Goal: Task Accomplishment & Management: Manage account settings

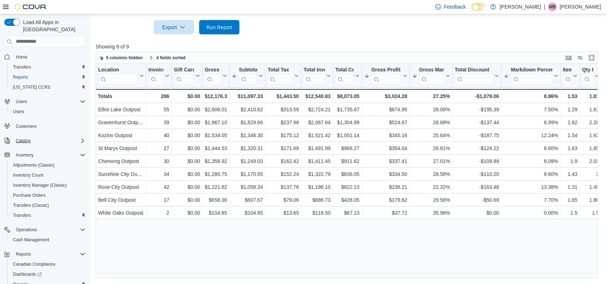
scroll to position [30, 0]
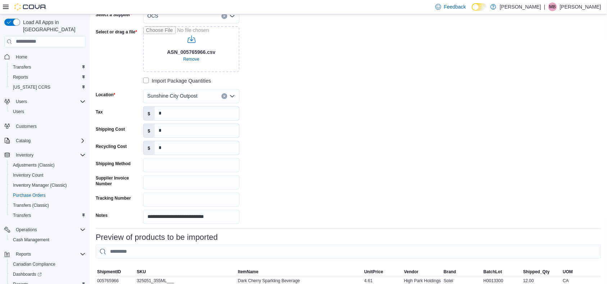
scroll to position [114, 0]
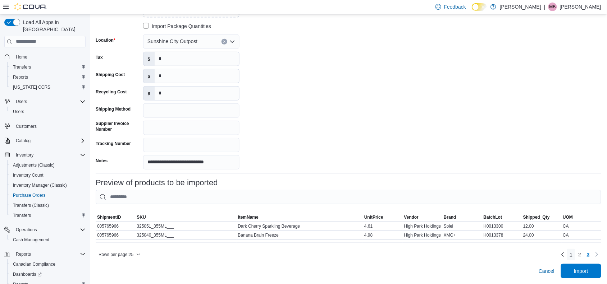
click at [575, 257] on link "1" at bounding box center [571, 254] width 9 height 11
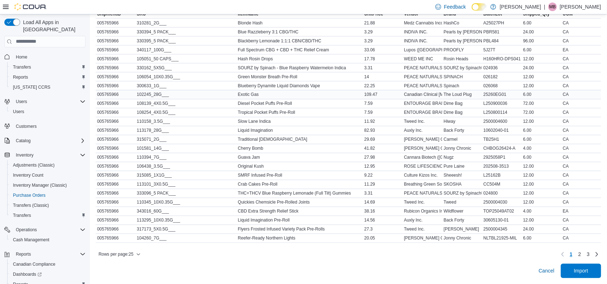
scroll to position [319, 0]
click at [581, 256] on span "2" at bounding box center [579, 254] width 3 height 7
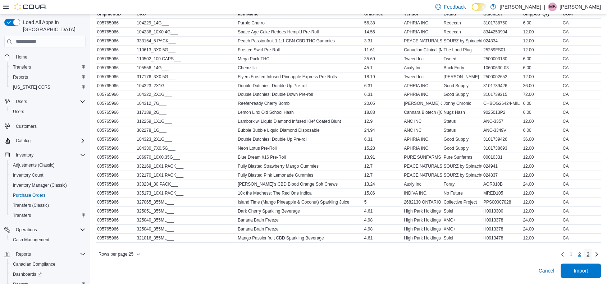
click at [592, 254] on link "3" at bounding box center [588, 254] width 9 height 11
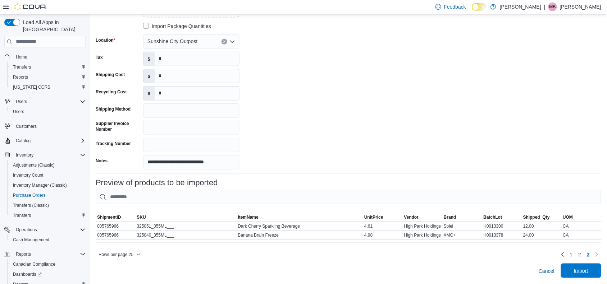
click at [595, 267] on span "Import" at bounding box center [581, 271] width 32 height 14
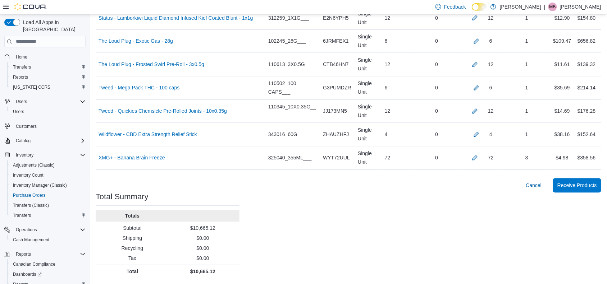
scroll to position [1182, 0]
click at [588, 185] on span "Receive Products" at bounding box center [577, 185] width 40 height 7
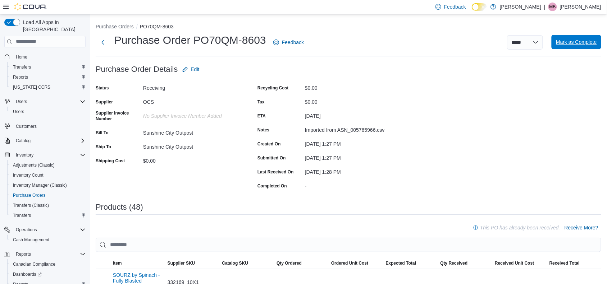
click at [586, 42] on span "Mark as Complete" at bounding box center [576, 41] width 41 height 7
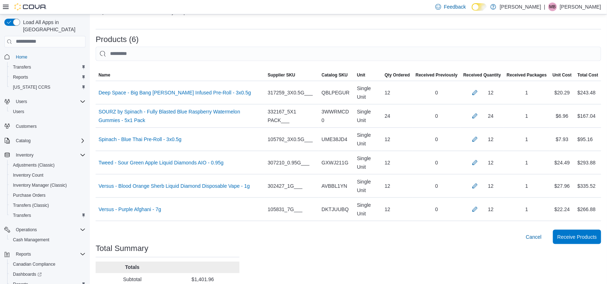
scroll to position [198, 0]
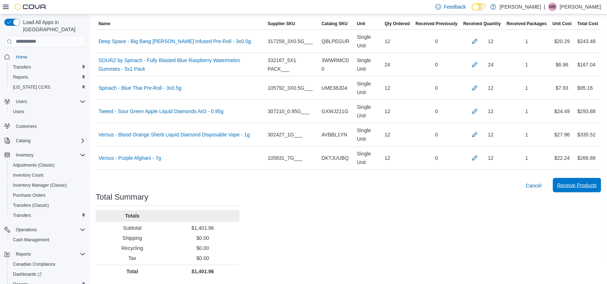
click at [580, 187] on span "Receive Products" at bounding box center [577, 185] width 40 height 7
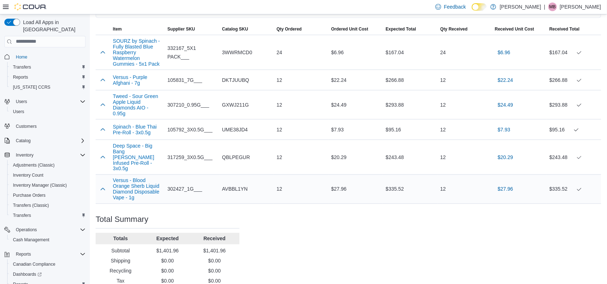
scroll to position [10, 0]
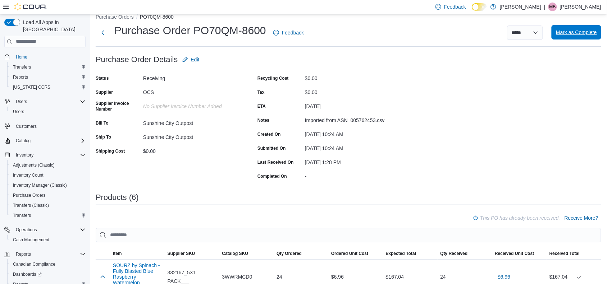
click at [580, 30] on span "Mark as Complete" at bounding box center [576, 32] width 41 height 7
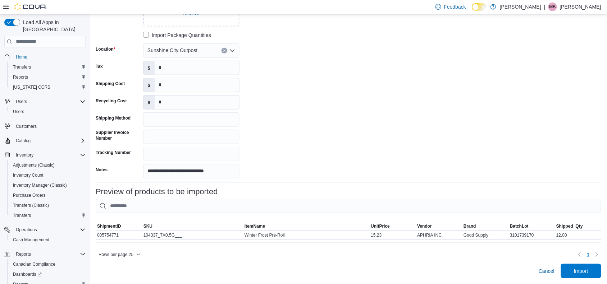
scroll to position [105, 0]
click at [577, 269] on span "Import" at bounding box center [581, 271] width 32 height 14
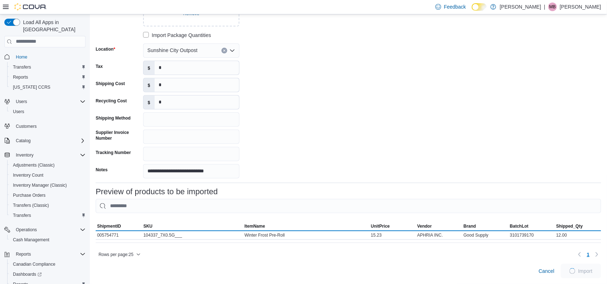
scroll to position [102, 0]
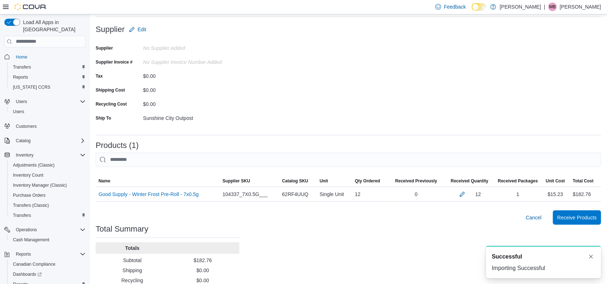
scroll to position [72, 0]
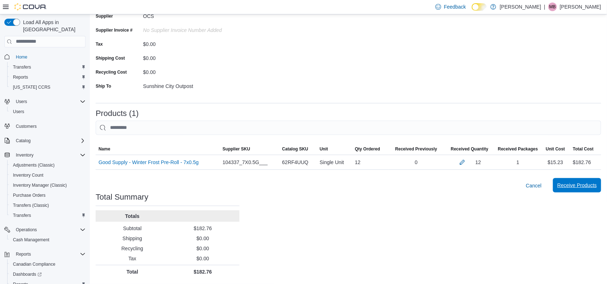
click at [597, 183] on span "Receive Products" at bounding box center [577, 185] width 40 height 7
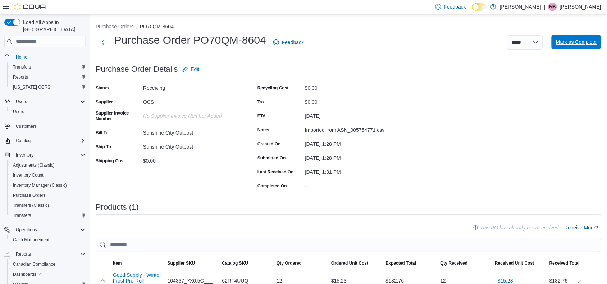
click at [591, 38] on span "Mark as Complete" at bounding box center [576, 41] width 41 height 7
